Goal: Transaction & Acquisition: Purchase product/service

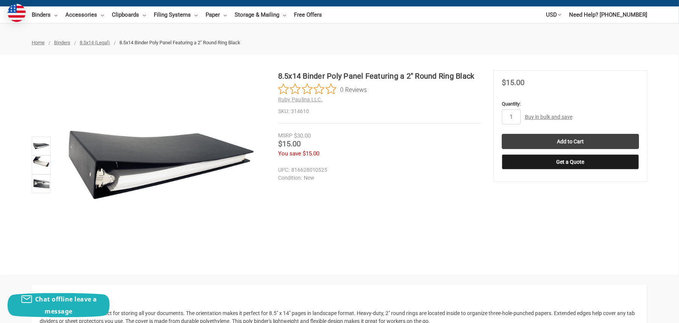
scroll to position [76, 0]
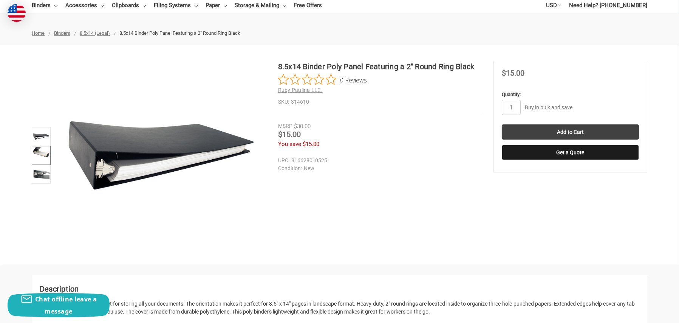
click at [44, 153] on img at bounding box center [41, 155] width 17 height 17
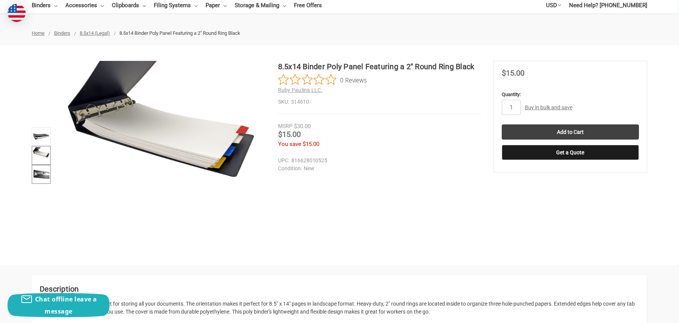
click at [39, 174] on img at bounding box center [41, 174] width 17 height 17
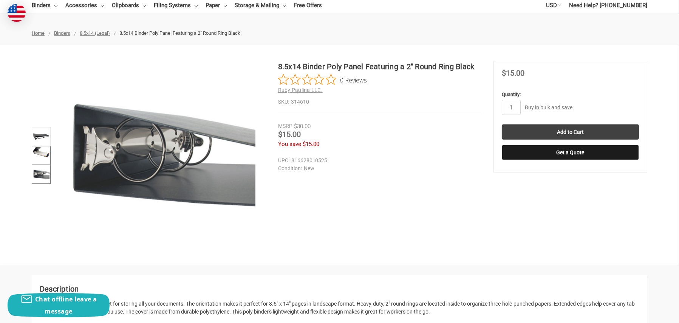
click at [39, 153] on img at bounding box center [41, 155] width 17 height 17
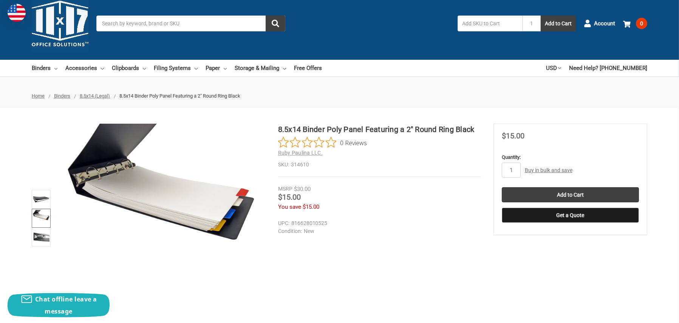
scroll to position [0, 0]
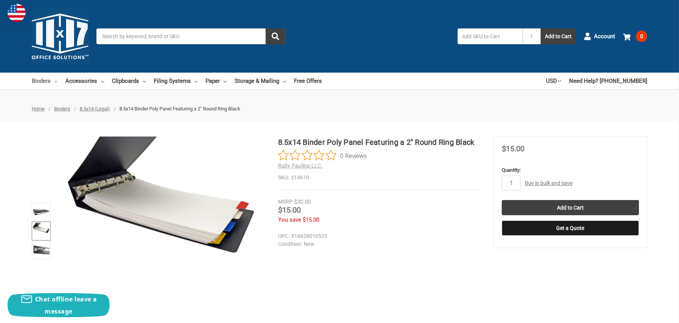
click at [44, 81] on link "Binders" at bounding box center [45, 81] width 26 height 17
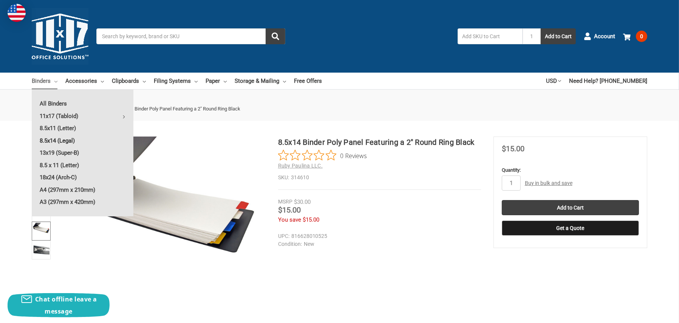
click at [57, 140] on link "8.5x14 (Legal)" at bounding box center [83, 141] width 102 height 12
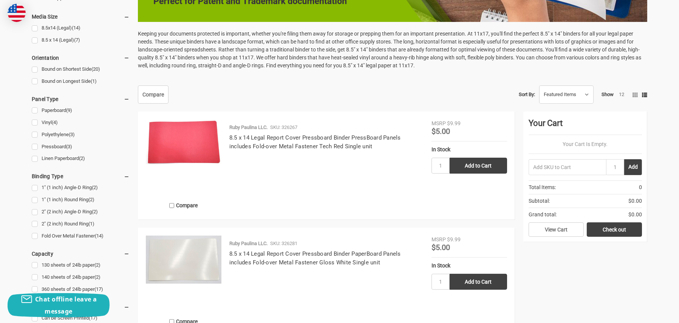
scroll to position [265, 0]
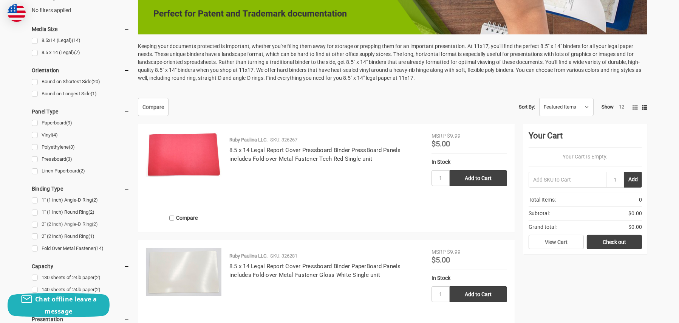
click at [71, 225] on link "2" (2 inch) Angle-D Ring (2)" at bounding box center [81, 224] width 98 height 10
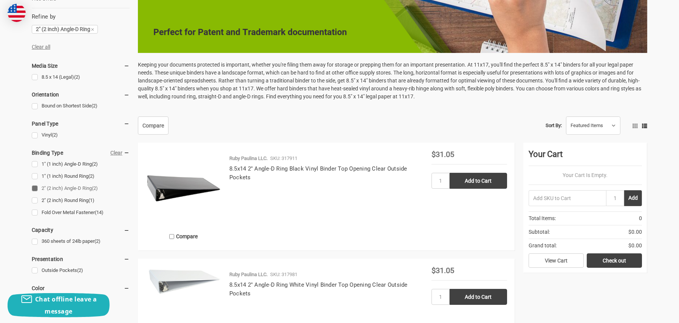
scroll to position [265, 0]
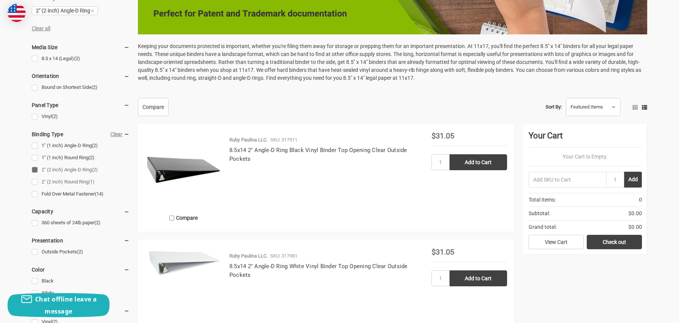
click at [54, 181] on link "2" (2 inch) Round Ring (1)" at bounding box center [81, 182] width 98 height 10
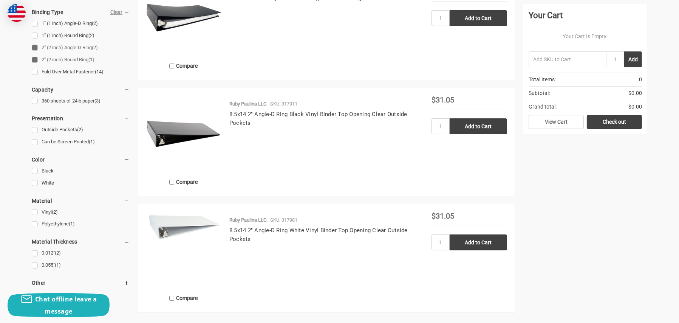
scroll to position [416, 0]
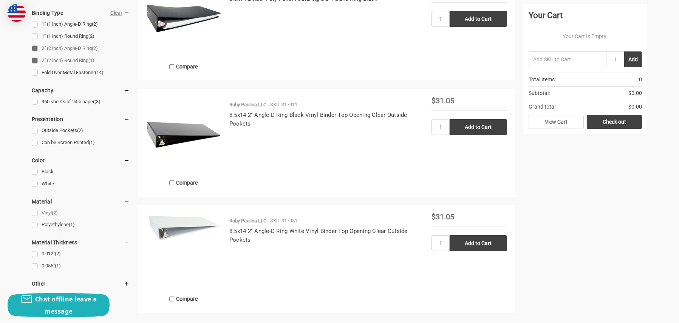
click at [36, 212] on link "Vinyl (2)" at bounding box center [81, 213] width 98 height 10
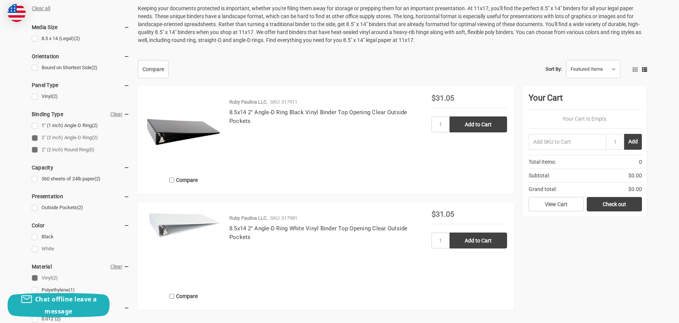
scroll to position [340, 0]
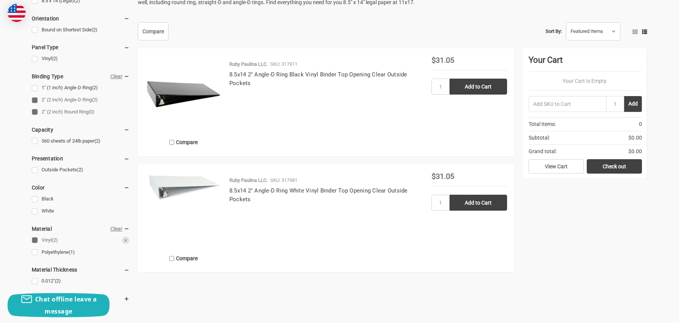
click at [35, 238] on link "Vinyl (2)" at bounding box center [81, 240] width 98 height 10
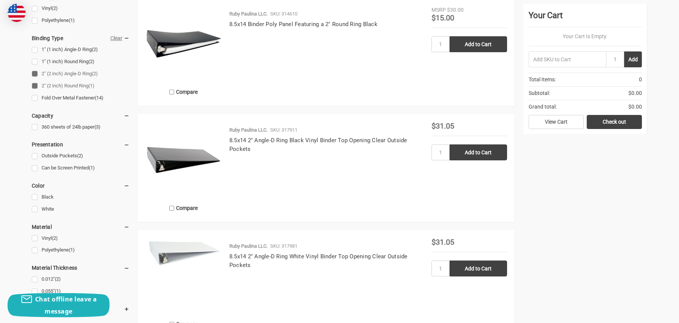
scroll to position [416, 0]
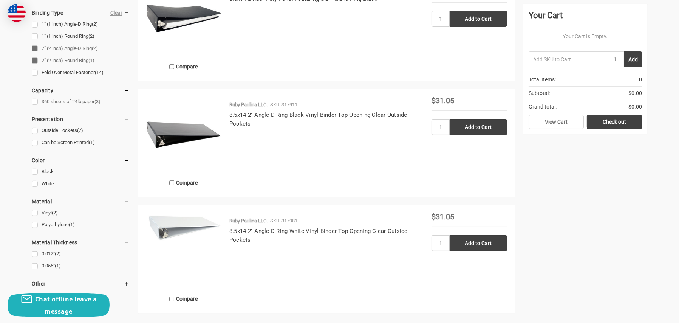
click at [35, 100] on link "360 sheets of 24lb paper (3)" at bounding box center [81, 102] width 98 height 10
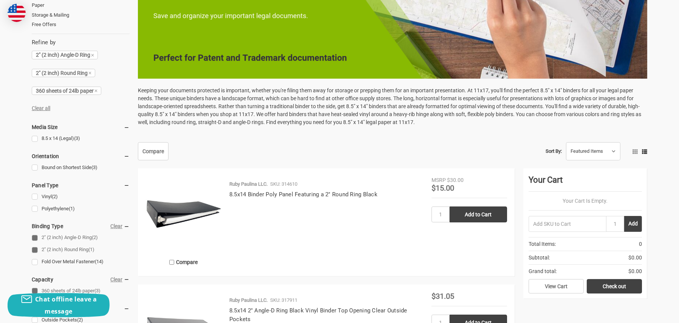
scroll to position [227, 0]
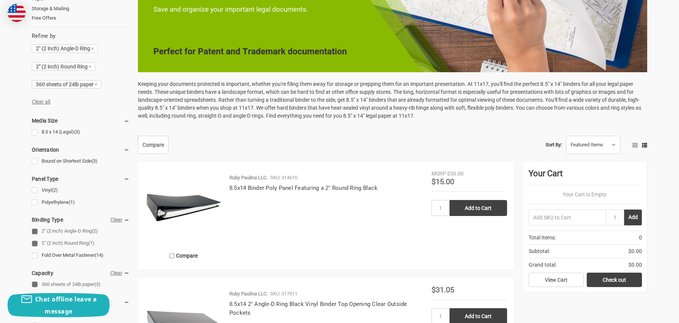
click at [202, 214] on img at bounding box center [184, 208] width 76 height 76
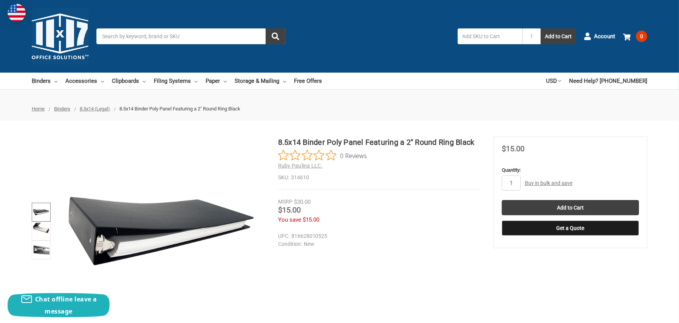
click at [36, 212] on img at bounding box center [41, 212] width 17 height 17
click at [41, 227] on img at bounding box center [41, 231] width 17 height 17
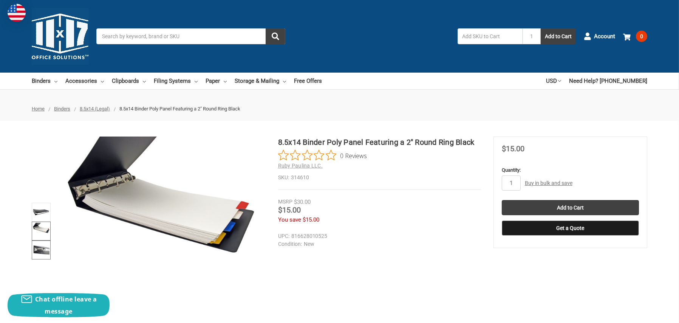
click at [41, 250] on img at bounding box center [41, 249] width 17 height 17
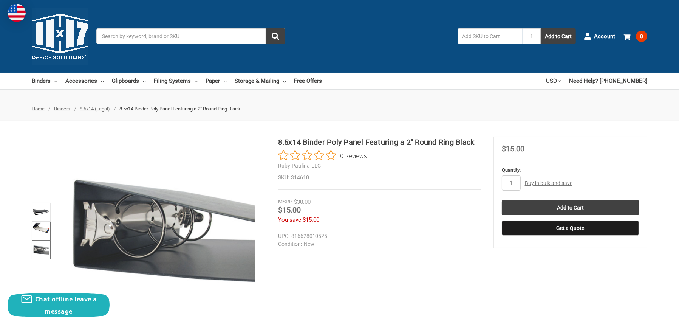
click at [40, 232] on img at bounding box center [41, 231] width 17 height 17
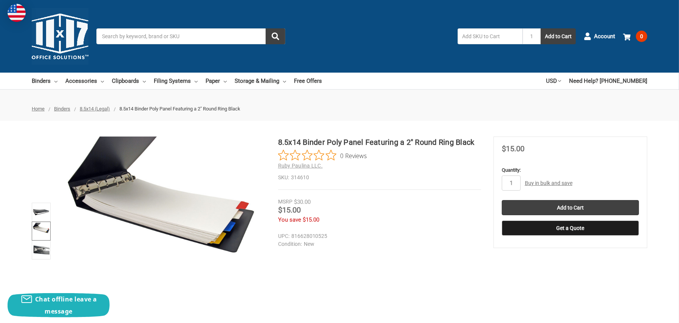
scroll to position [38, 0]
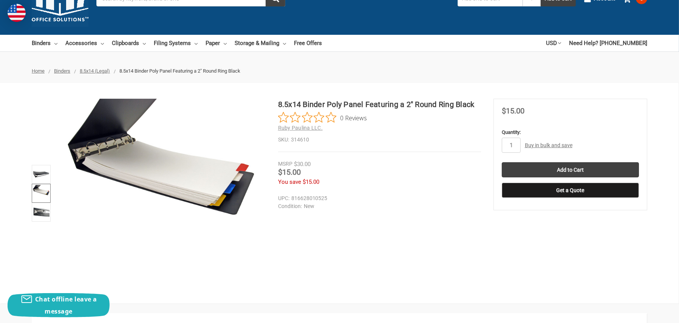
click at [539, 146] on link "Buy in bulk and save" at bounding box center [549, 145] width 48 height 6
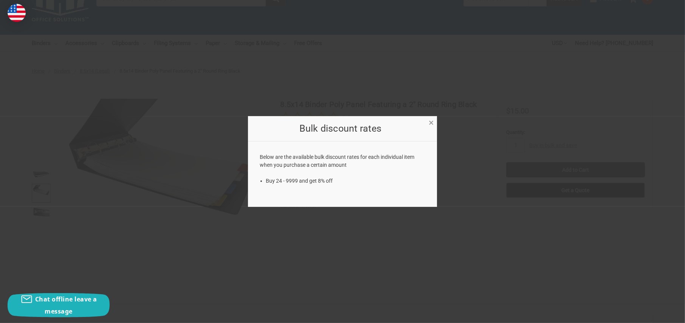
click at [432, 121] on span "×" at bounding box center [431, 122] width 5 height 11
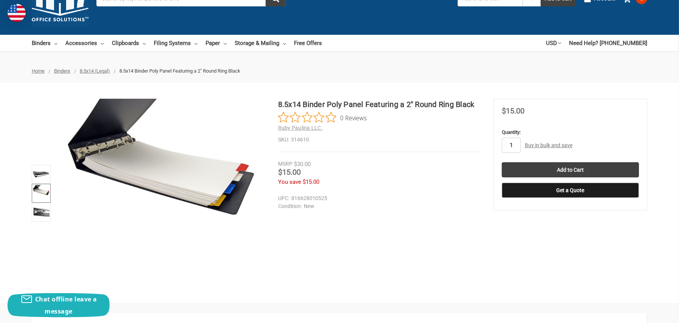
click at [512, 146] on input "1" at bounding box center [511, 145] width 19 height 15
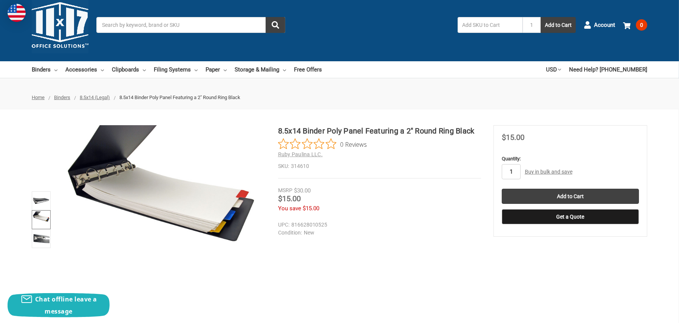
scroll to position [0, 0]
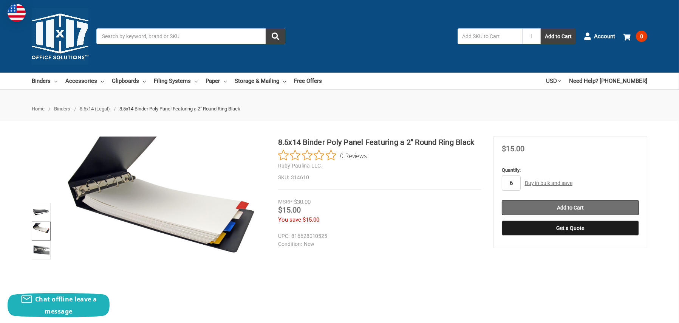
type input "6"
click at [558, 209] on input "Add to Cart" at bounding box center [570, 207] width 137 height 15
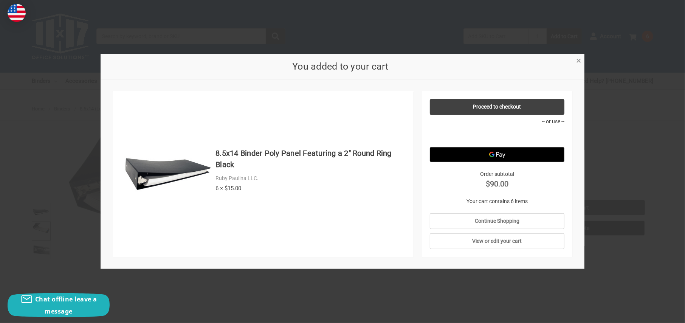
click at [580, 60] on span "×" at bounding box center [578, 60] width 5 height 11
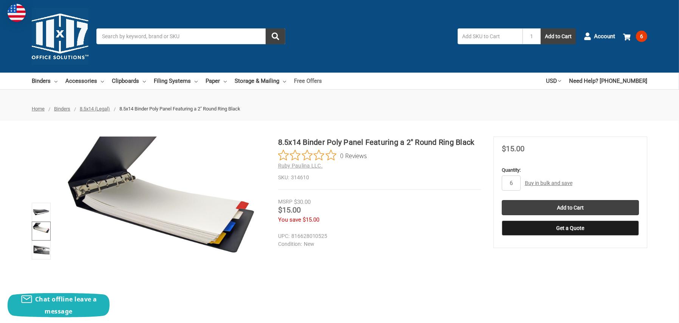
click at [306, 80] on link "Free Offers" at bounding box center [308, 81] width 28 height 17
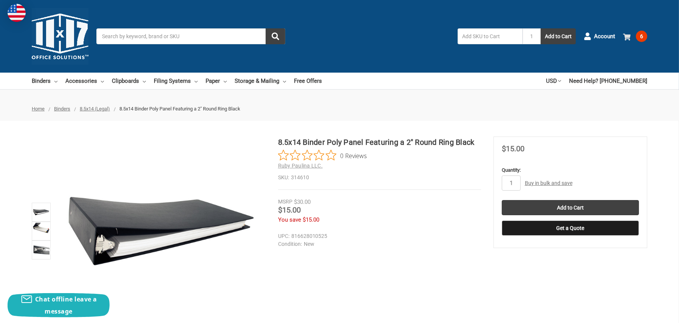
click at [641, 34] on span "6" at bounding box center [641, 36] width 11 height 11
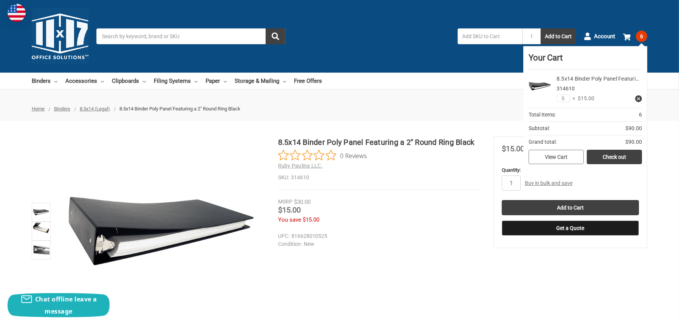
click at [555, 156] on link "View Cart" at bounding box center [556, 157] width 55 height 14
